Goal: Information Seeking & Learning: Learn about a topic

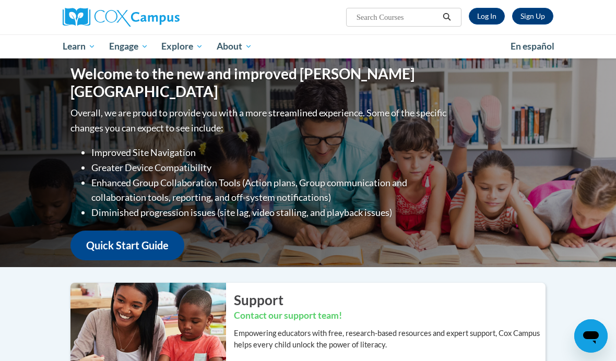
click at [489, 15] on link "Log In" at bounding box center [487, 16] width 36 height 17
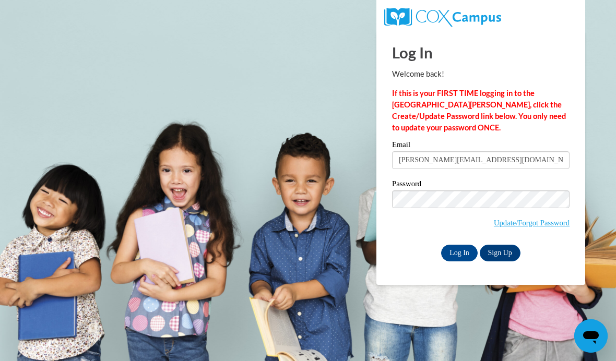
type input "paulette.pvs31@gmail.com"
click at [459, 252] on input "Log In" at bounding box center [459, 253] width 37 height 17
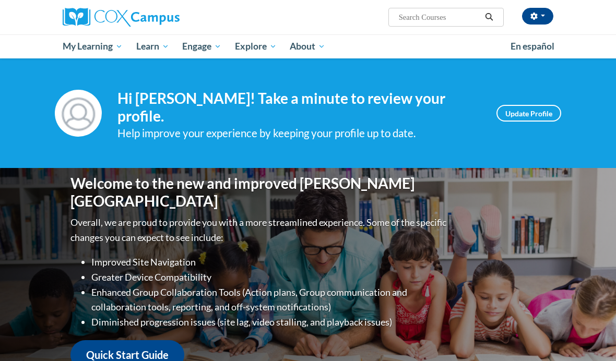
click at [484, 200] on div "Welcome to the new and improved [PERSON_NAME] Campus Overall, we are proud to p…" at bounding box center [308, 272] width 506 height 209
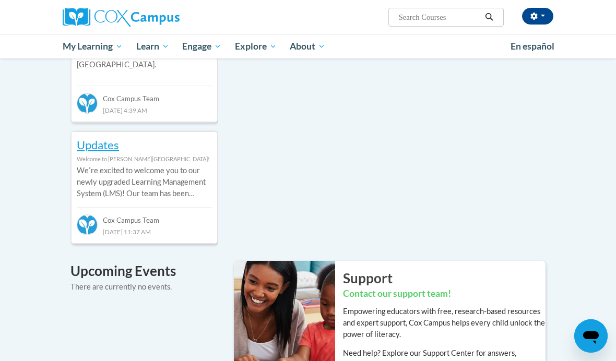
scroll to position [522, 0]
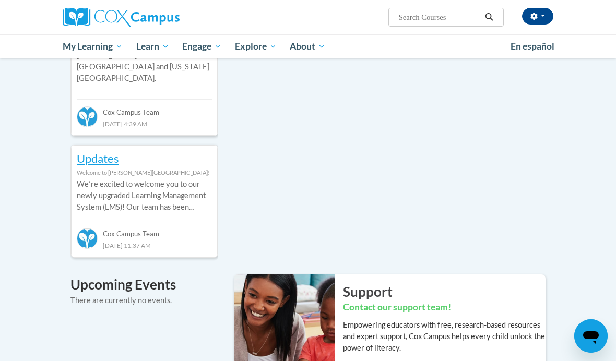
click at [0, 0] on span "My Course Progress" at bounding box center [0, 0] width 0 height 0
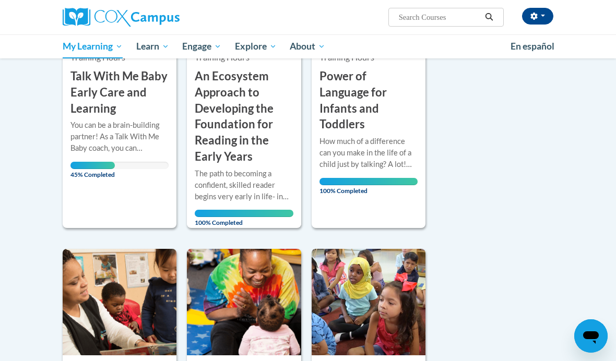
scroll to position [287, 0]
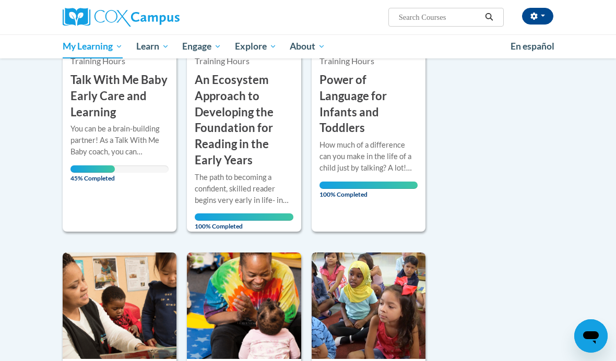
click at [121, 136] on div "You can be a brain-building partner! As a Talk With Me Baby coach, you can empo…" at bounding box center [119, 140] width 98 height 34
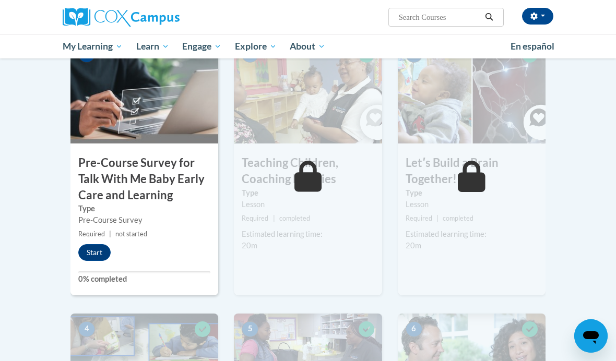
scroll to position [249, 0]
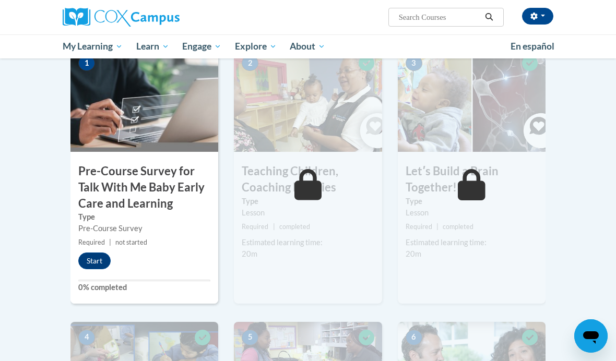
click at [103, 259] on button "Start" at bounding box center [94, 261] width 32 height 17
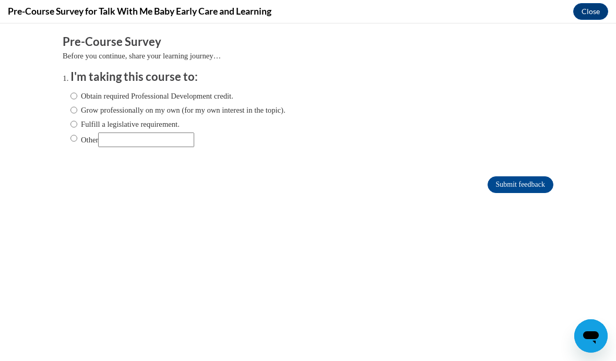
scroll to position [0, 0]
click at [72, 112] on input "Grow professionally on my own (for my own interest in the topic)." at bounding box center [73, 109] width 7 height 11
radio input "true"
click at [506, 185] on input "Submit feedback" at bounding box center [521, 184] width 66 height 17
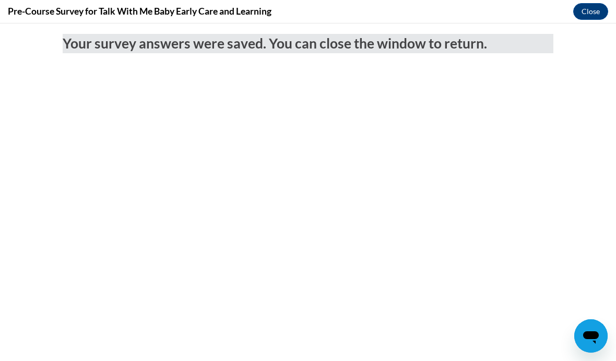
click at [593, 9] on button "Close" at bounding box center [590, 11] width 35 height 17
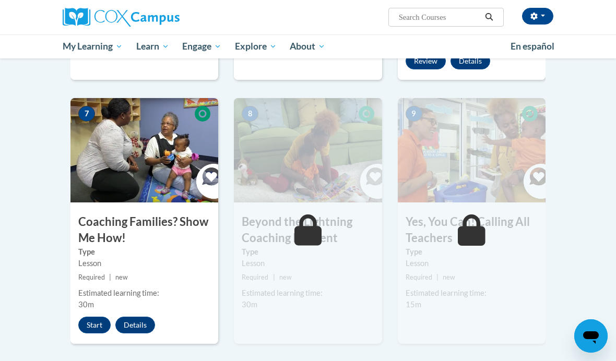
scroll to position [770, 0]
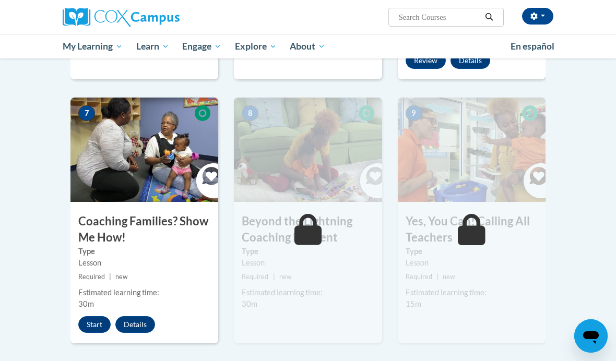
click at [150, 257] on div "Lesson" at bounding box center [144, 262] width 132 height 11
click at [99, 316] on button "Start" at bounding box center [94, 324] width 32 height 17
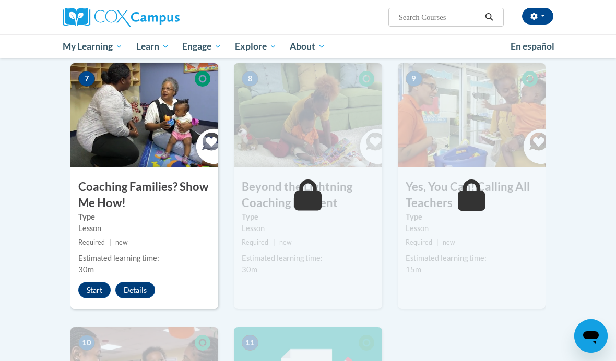
scroll to position [807, 0]
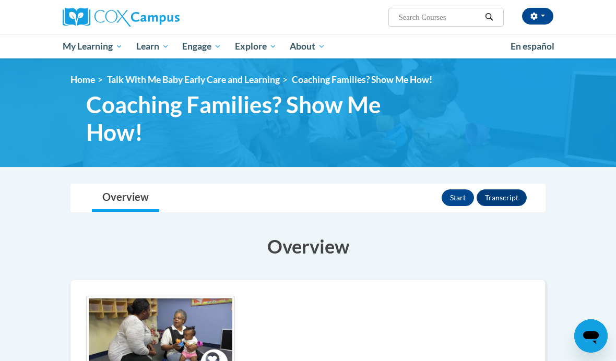
click at [459, 197] on button "Start" at bounding box center [458, 197] width 32 height 17
